Goal: Navigation & Orientation: Find specific page/section

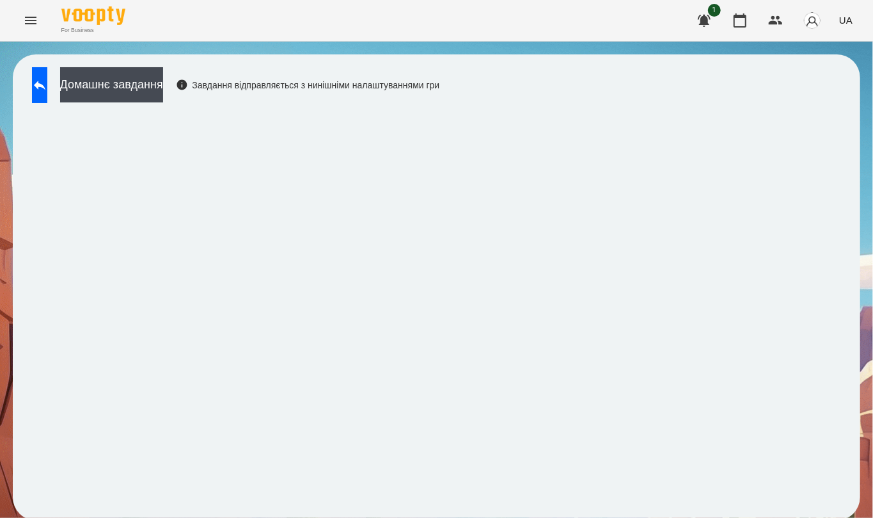
click at [26, 21] on icon "Menu" at bounding box center [30, 20] width 15 height 15
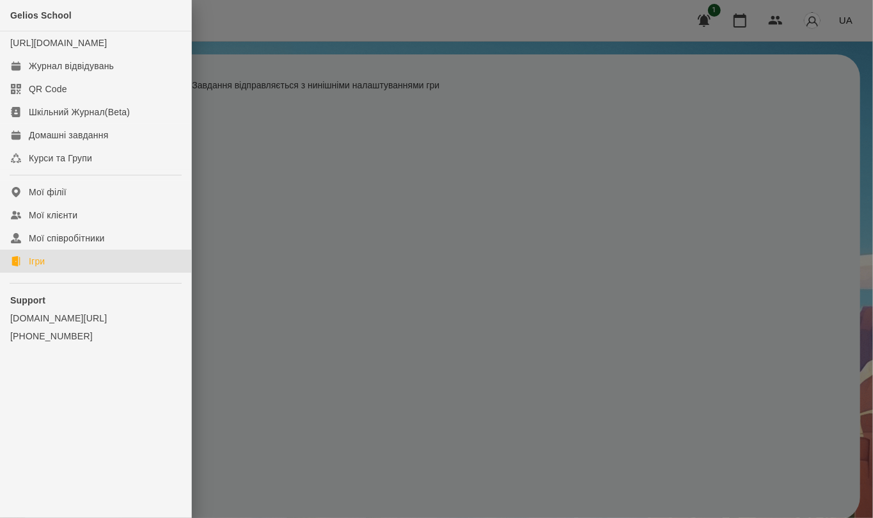
click at [32, 267] on div "Ігри" at bounding box center [37, 261] width 16 height 13
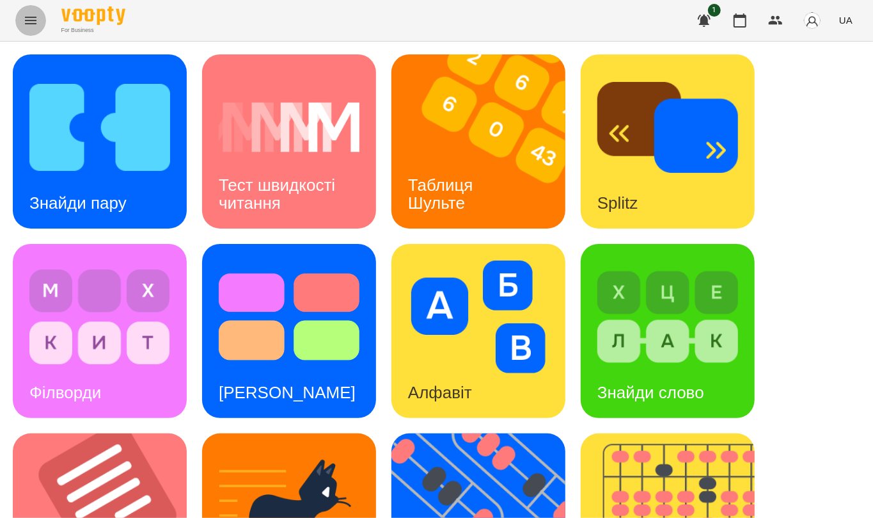
click at [29, 22] on icon "Menu" at bounding box center [30, 20] width 15 height 15
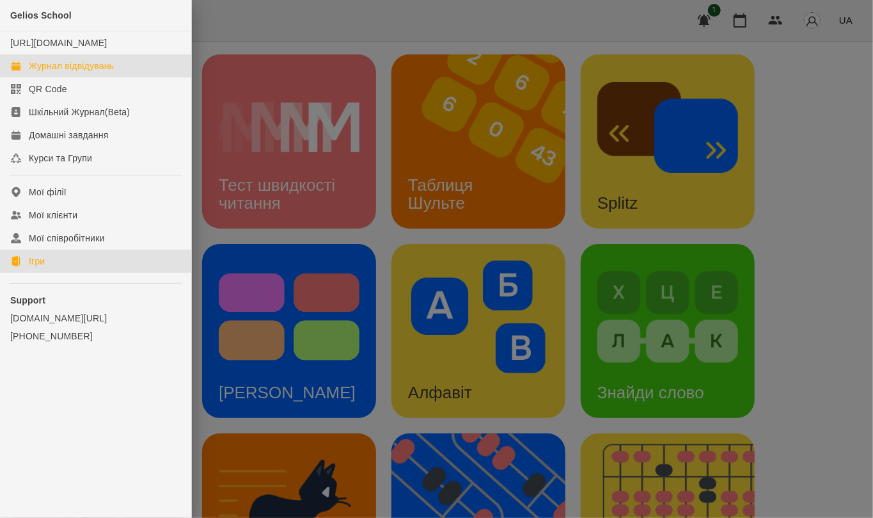
click at [98, 72] on div "Журнал відвідувань" at bounding box center [71, 65] width 85 height 13
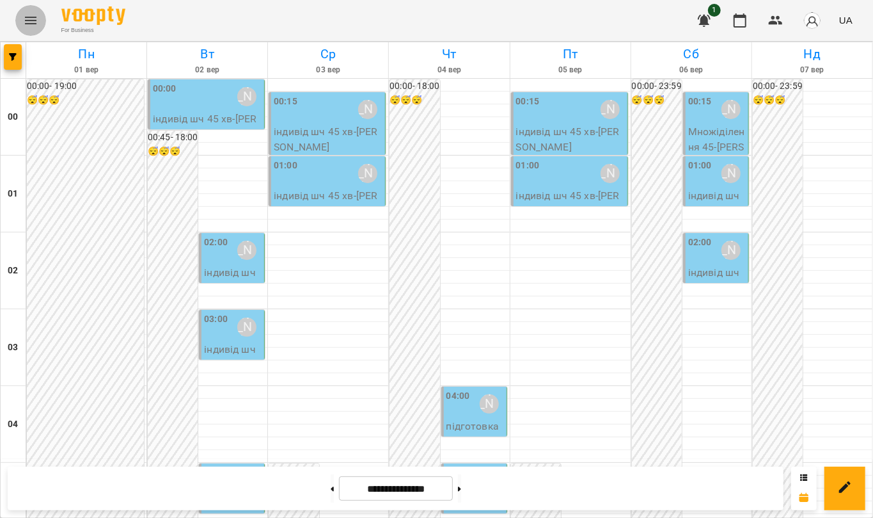
click at [29, 19] on icon "Menu" at bounding box center [30, 20] width 15 height 15
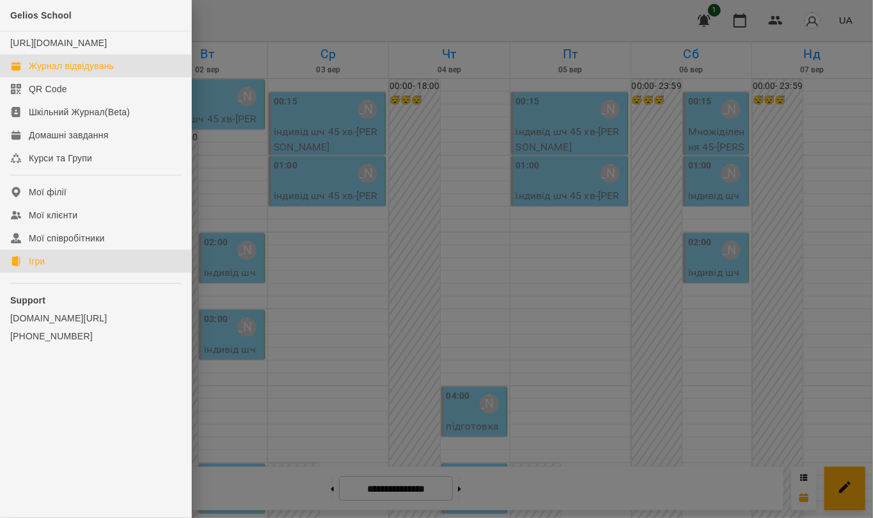
click at [67, 269] on link "Ігри" at bounding box center [95, 260] width 191 height 23
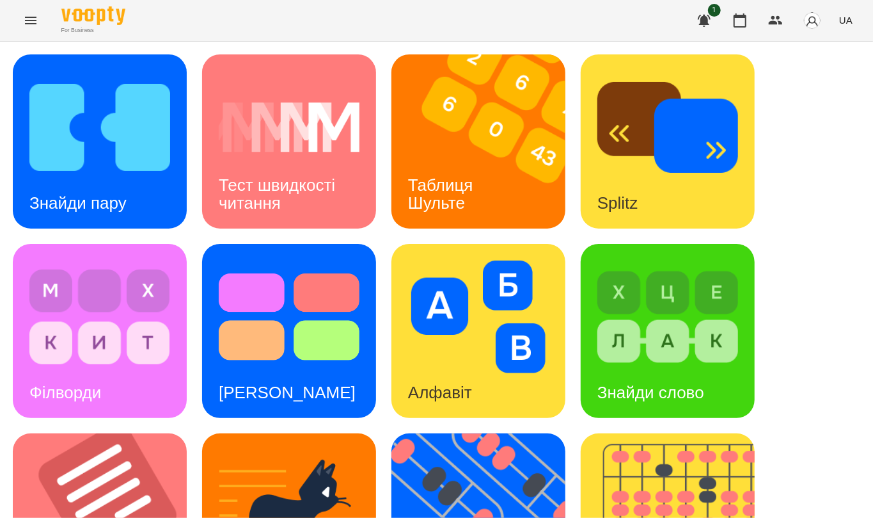
click at [0, 19] on div "For Business 1 UA" at bounding box center [436, 20] width 873 height 41
